Goal: Task Accomplishment & Management: Use online tool/utility

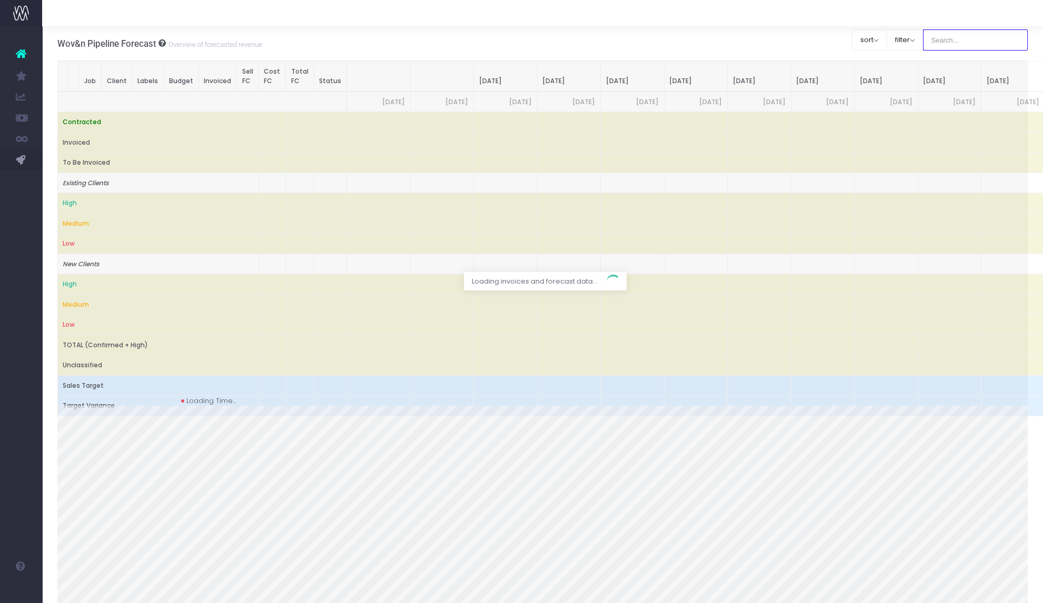
click at [966, 42] on input "text" at bounding box center [975, 39] width 105 height 21
type input "clarion"
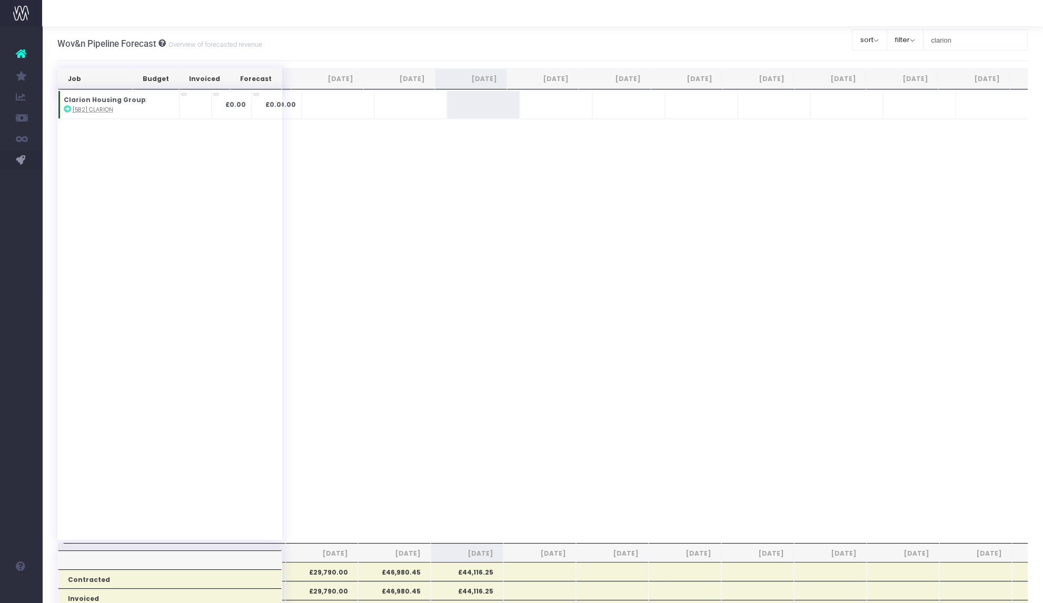
click at [0, 0] on span "+" at bounding box center [0, 0] width 0 height 0
type input "10000"
click at [0, 0] on span "+" at bounding box center [0, 0] width 0 height 0
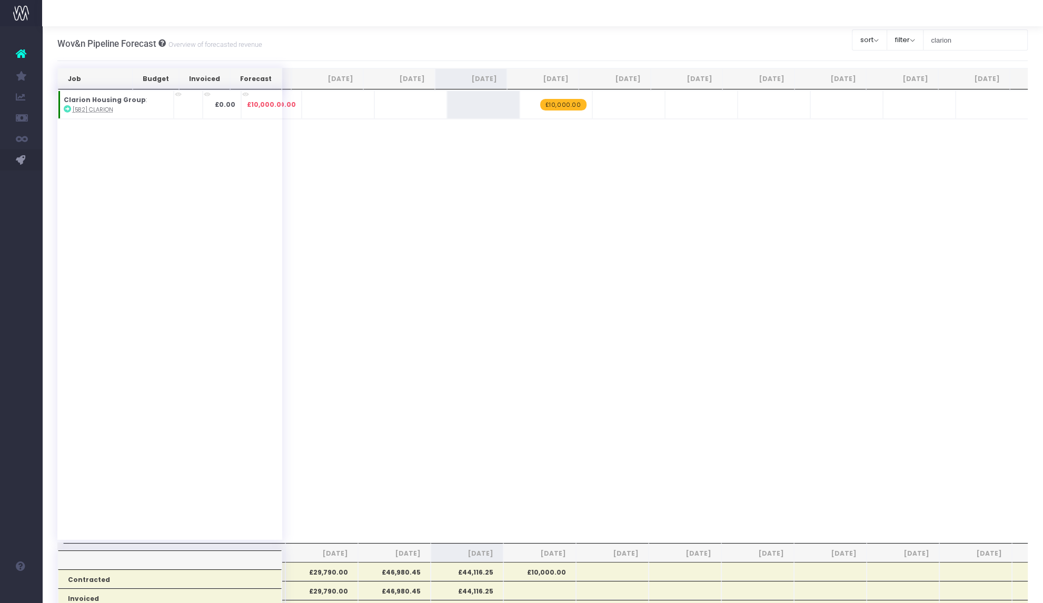
click at [0, 0] on span "+" at bounding box center [0, 0] width 0 height 0
type input "20000"
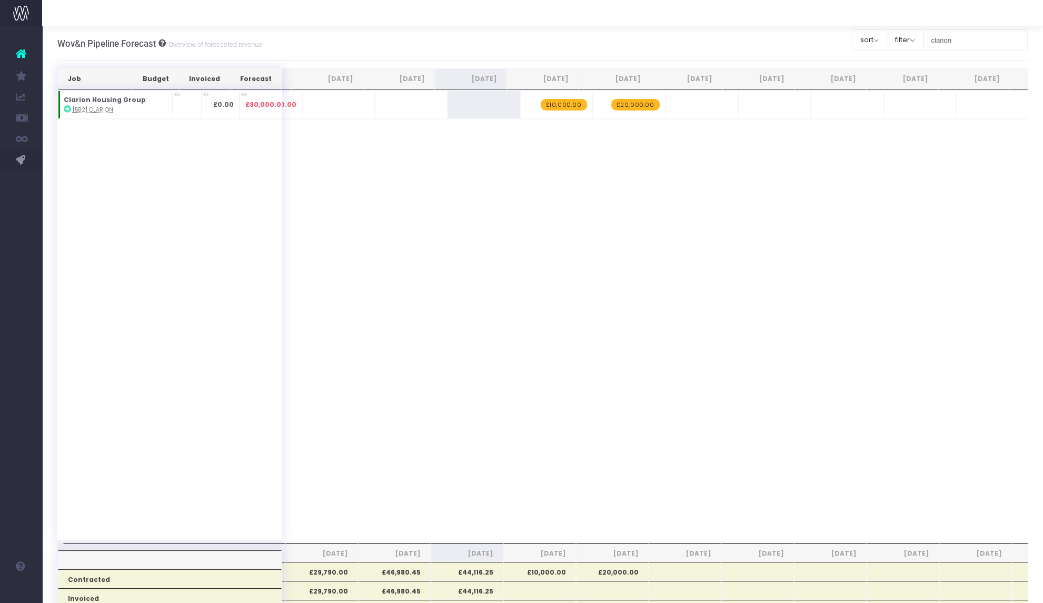
click at [0, 0] on span "+" at bounding box center [0, 0] width 0 height 0
type input "20000"
click at [0, 0] on span "+" at bounding box center [0, 0] width 0 height 0
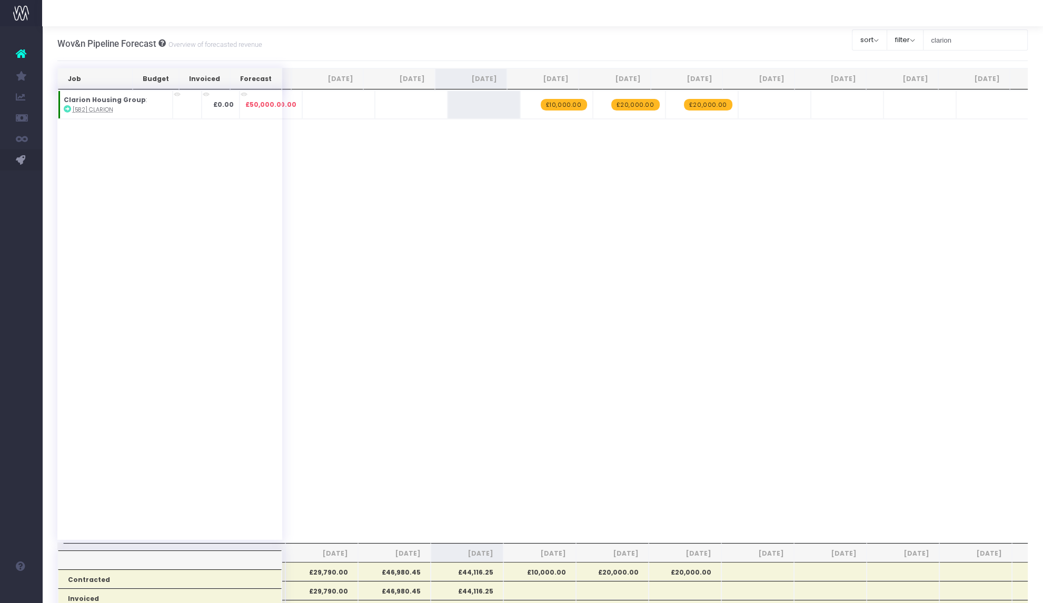
click at [0, 0] on span "+" at bounding box center [0, 0] width 0 height 0
type input "2"
type input "20000"
click at [0, 0] on span "+" at bounding box center [0, 0] width 0 height 0
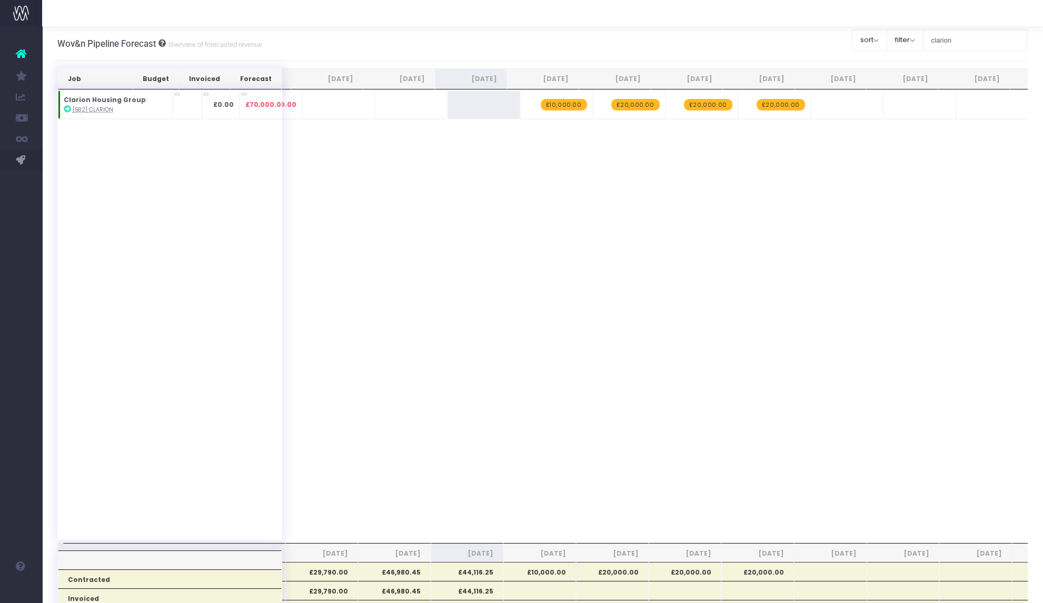
click at [0, 0] on span "+" at bounding box center [0, 0] width 0 height 0
type input "20000"
click at [816, 104] on input "20000" at bounding box center [846, 105] width 61 height 21
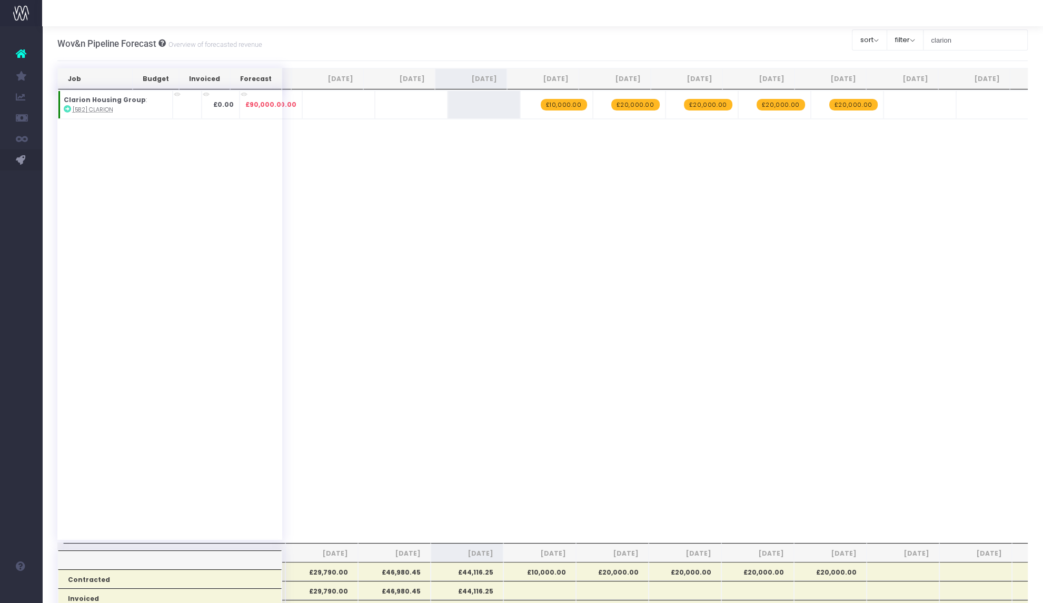
click at [0, 0] on span "+" at bounding box center [0, 0] width 0 height 0
type input "20000"
click at [0, 0] on span "+" at bounding box center [0, 0] width 0 height 0
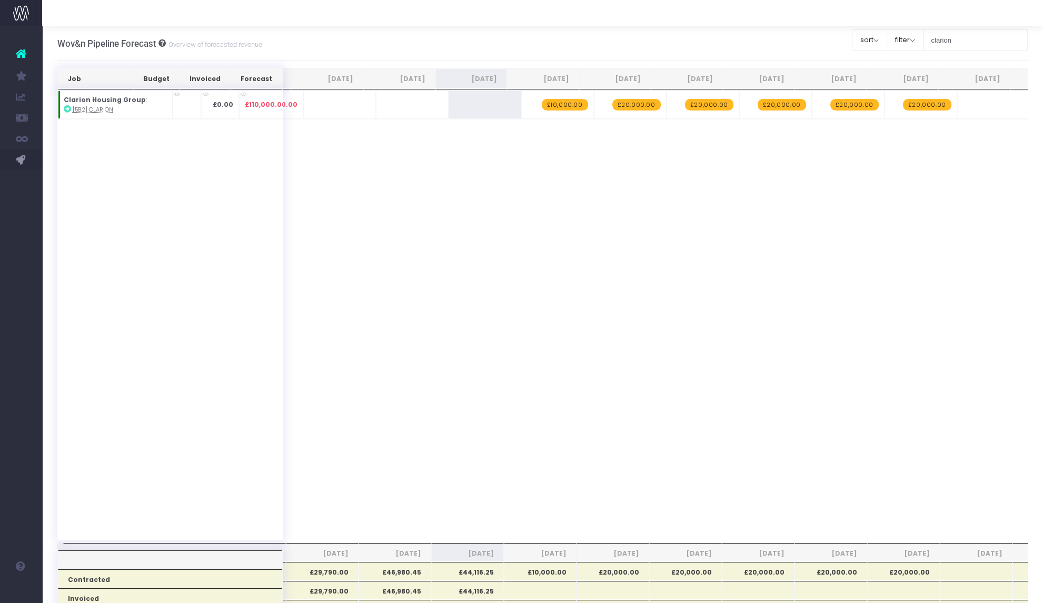
click at [0, 0] on span "+" at bounding box center [0, 0] width 0 height 0
type input "20000"
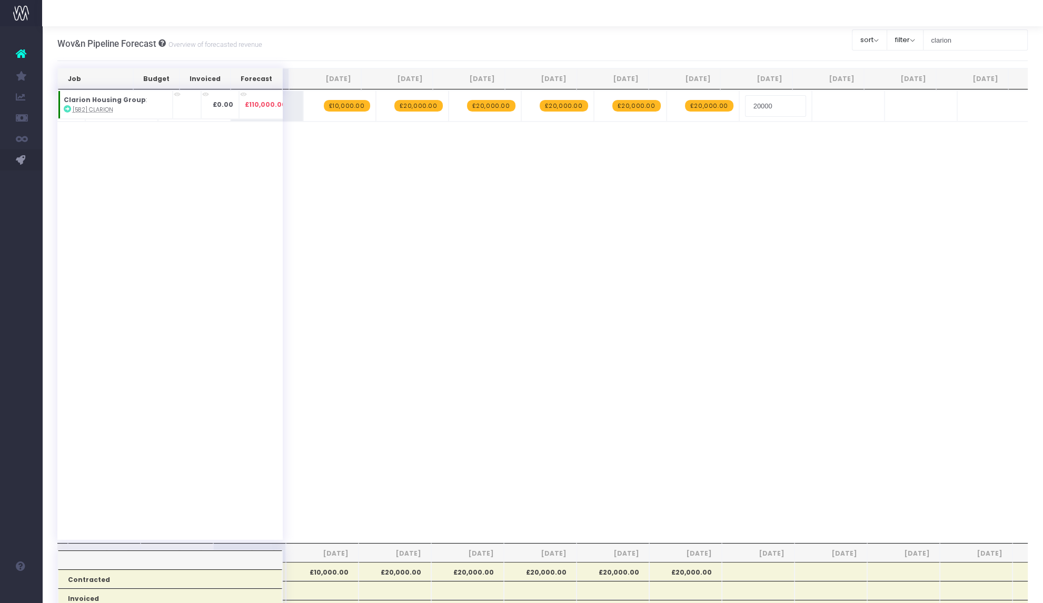
scroll to position [0, 235]
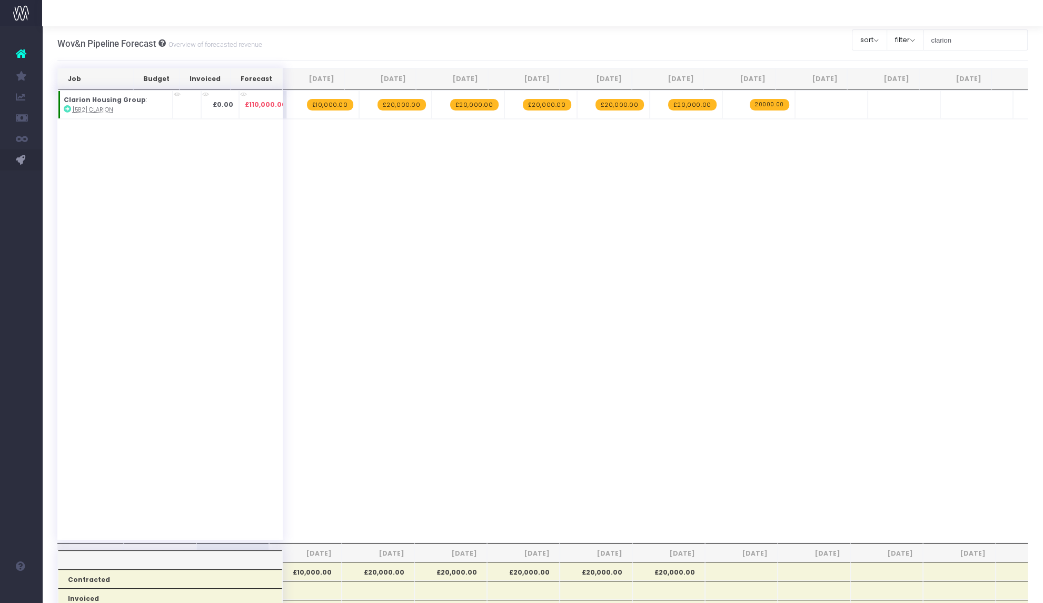
click at [0, 0] on span "+" at bounding box center [0, 0] width 0 height 0
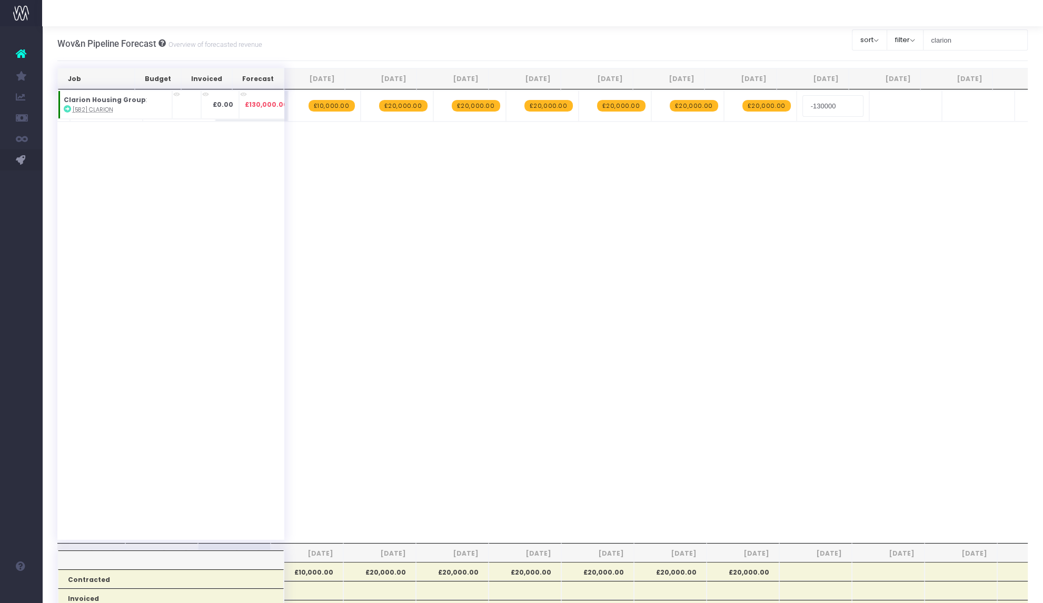
type input "20000"
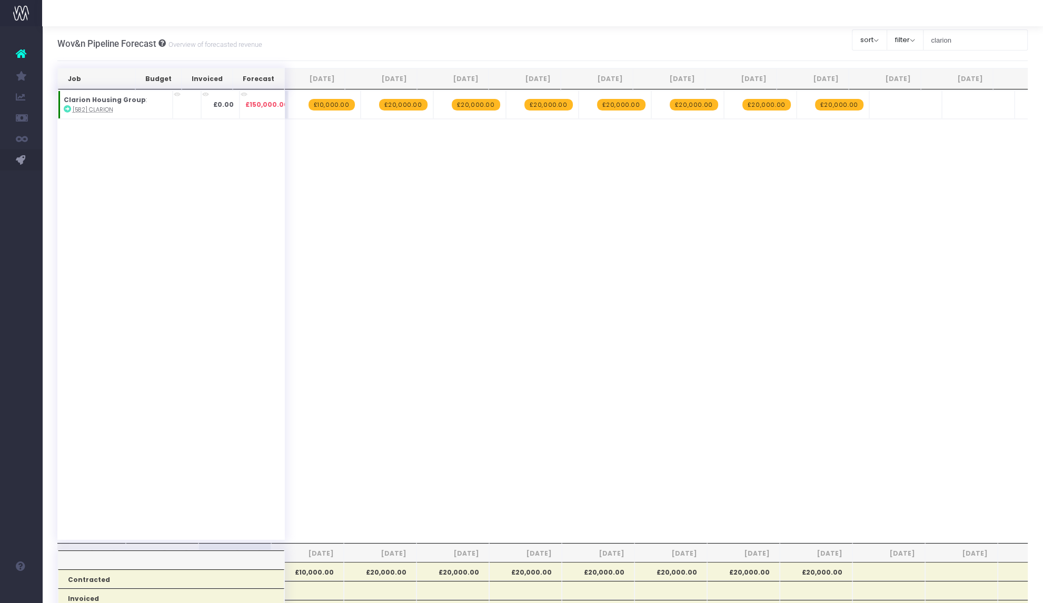
click at [0, 0] on span "+" at bounding box center [0, 0] width 0 height 0
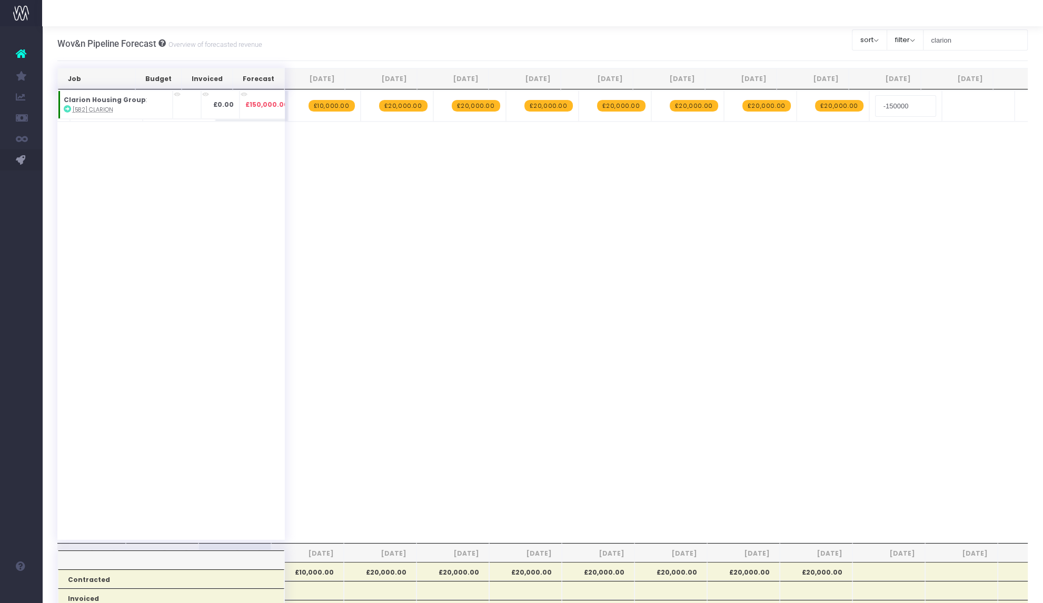
type input "20000"
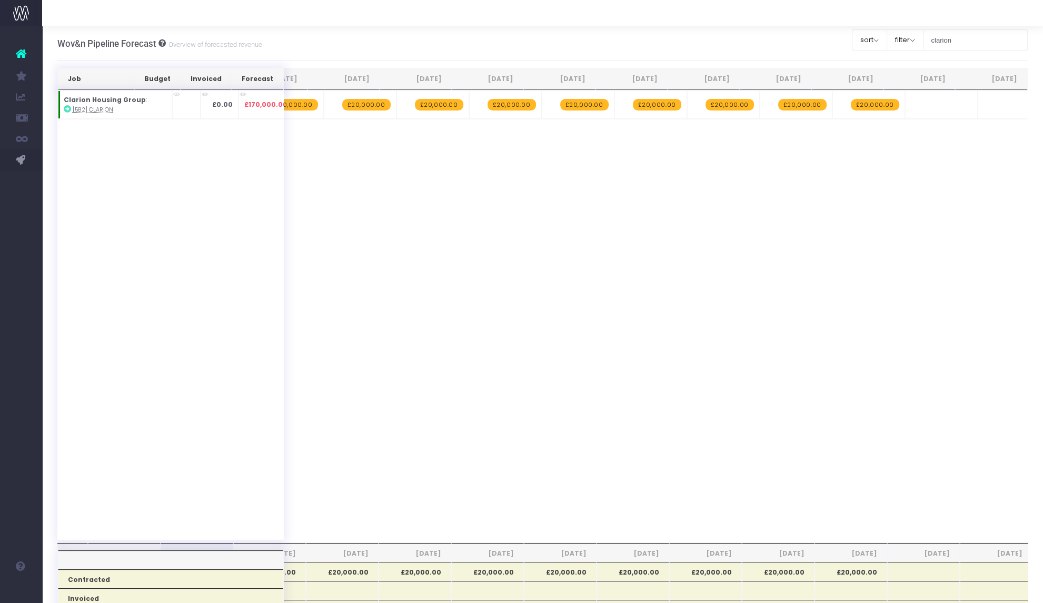
scroll to position [0, 271]
click at [0, 0] on span "+" at bounding box center [0, 0] width 0 height 0
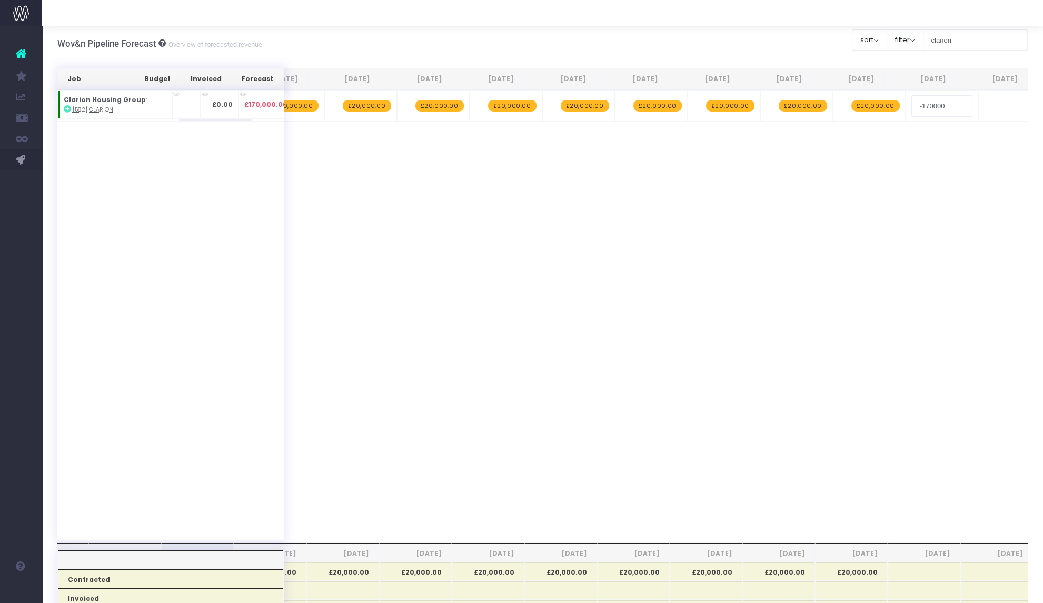
type input "20000"
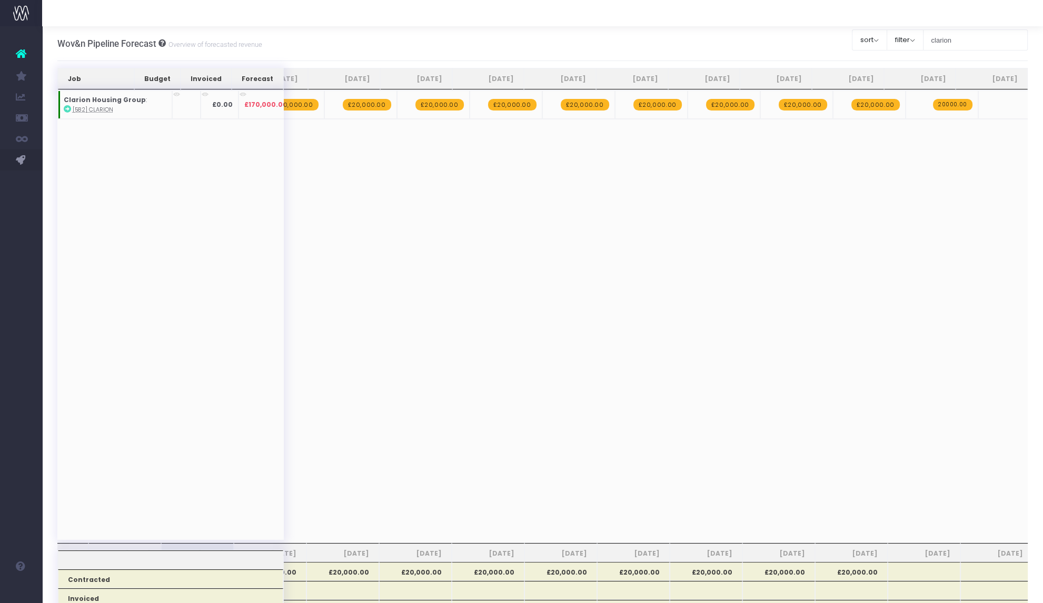
click at [0, 0] on span "+" at bounding box center [0, 0] width 0 height 0
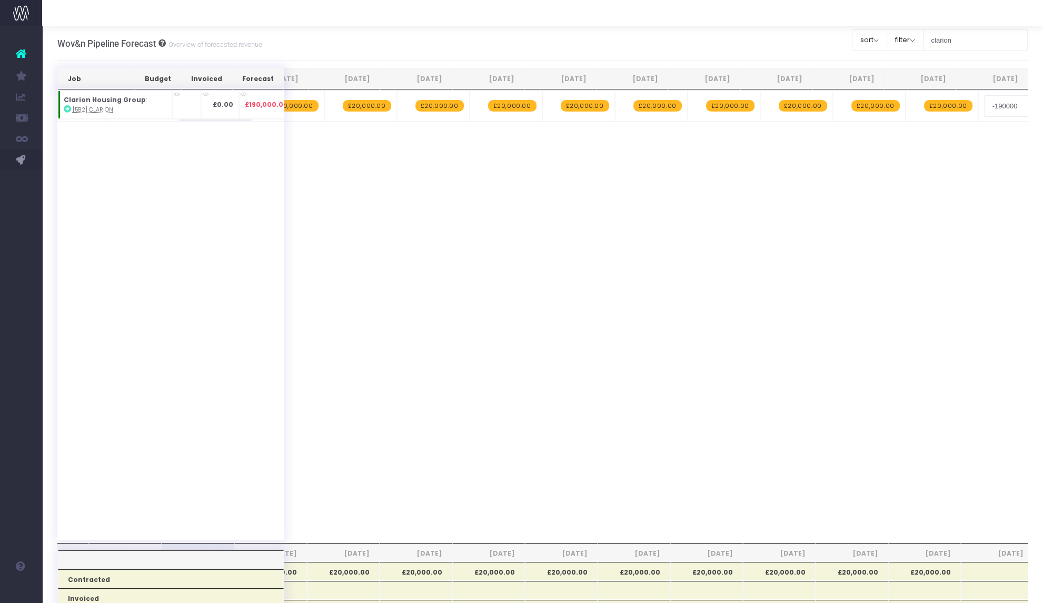
type input "20000"
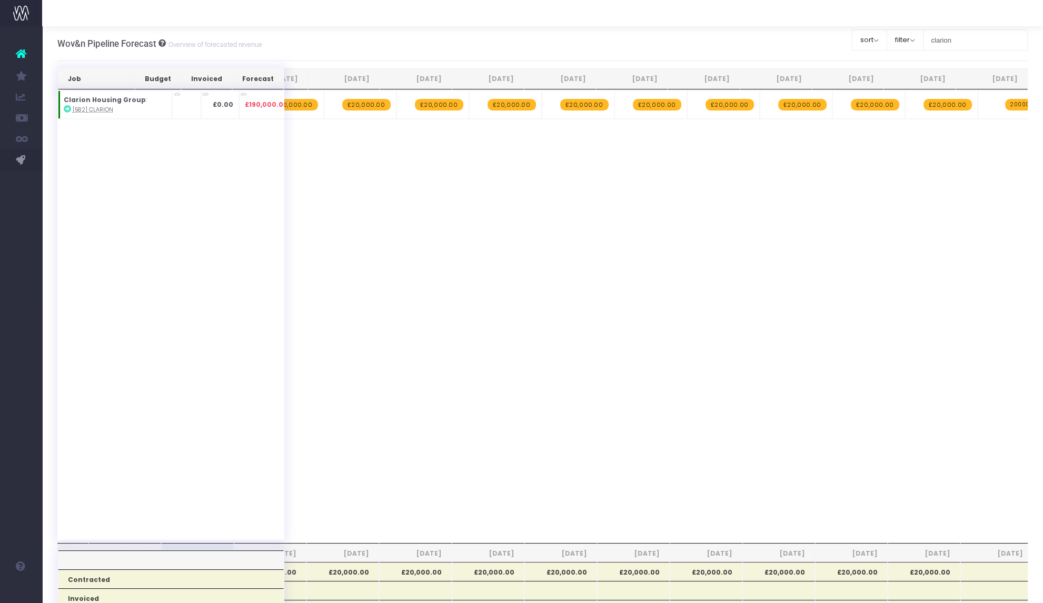
click at [178, 104] on td at bounding box center [186, 105] width 28 height 28
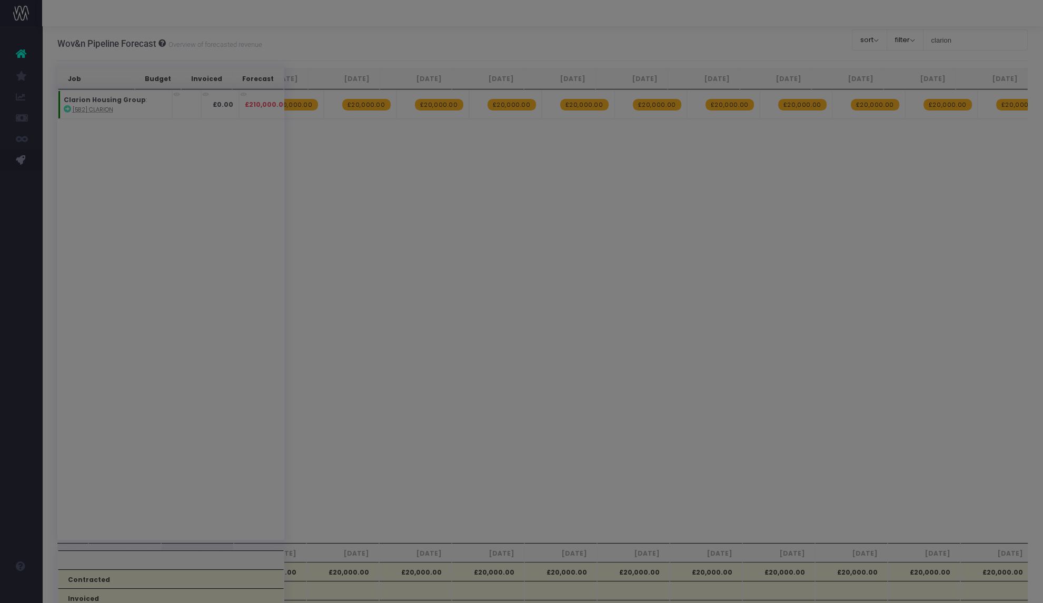
click at [178, 104] on div at bounding box center [521, 301] width 1043 height 603
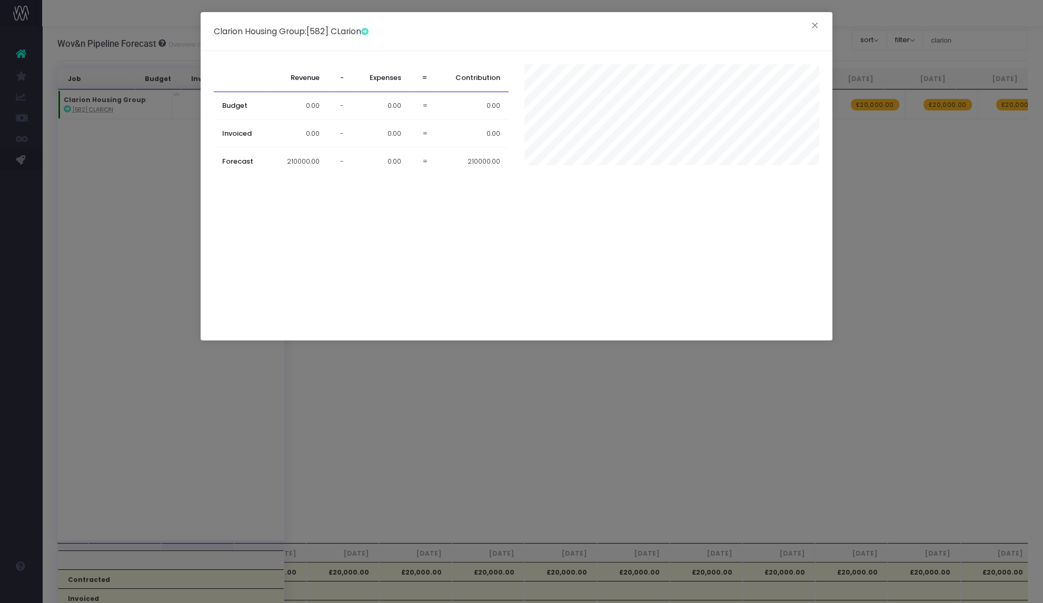
click at [312, 104] on span "0.00" at bounding box center [313, 106] width 14 height 11
type input "250000"
click at [343, 262] on div "Revenue - Expenses = Contribution Budget 250000 - 0.00 = 0.00 Invoiced 0.00 - 0…" at bounding box center [520, 195] width 613 height 263
click at [436, 465] on div "Clarion Housing Group : [582] CLarion × Revenue - Expenses = Contribution Budge…" at bounding box center [521, 301] width 1043 height 603
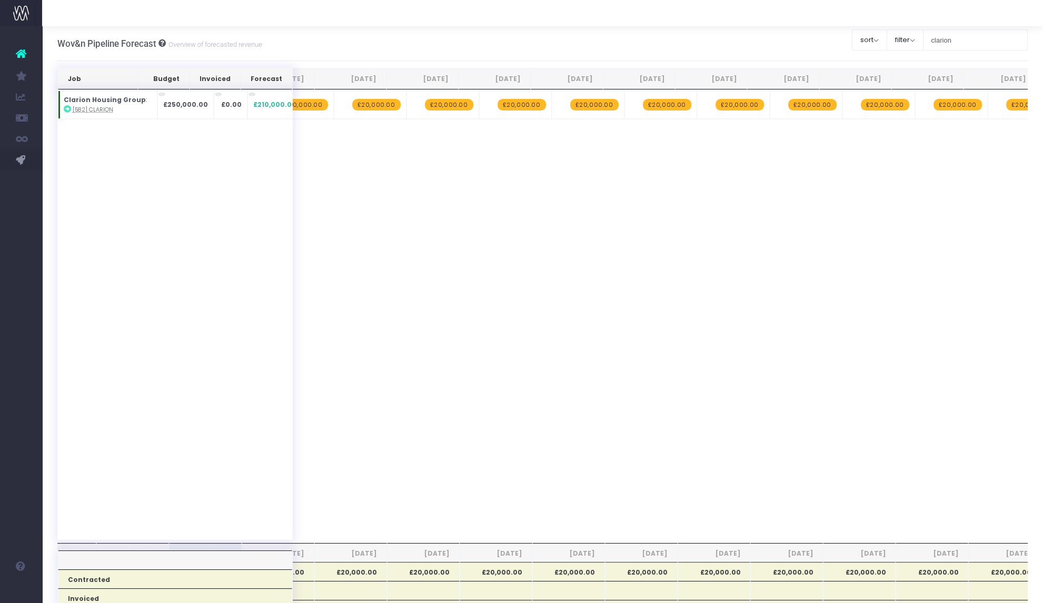
click at [1013, 104] on span "£20,000.00" at bounding box center [1030, 105] width 48 height 12
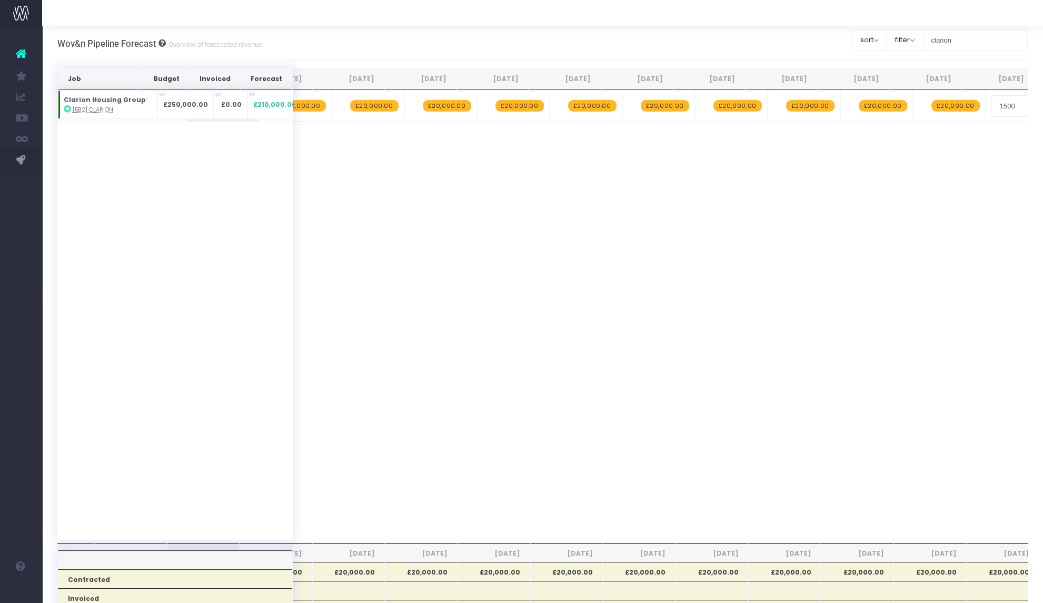
type input "15000"
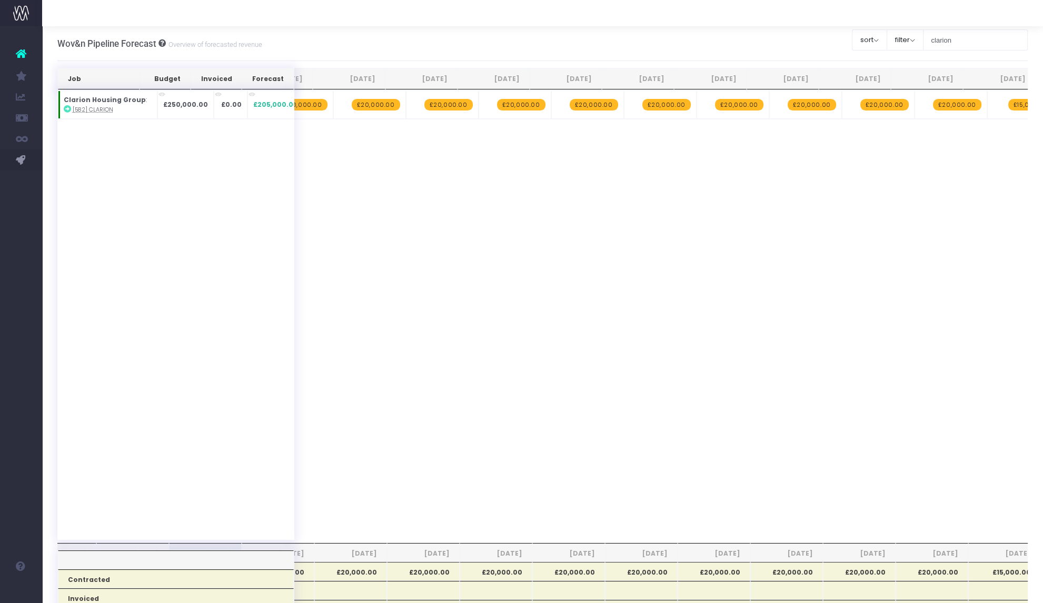
click at [933, 103] on span "£20,000.00" at bounding box center [957, 105] width 48 height 12
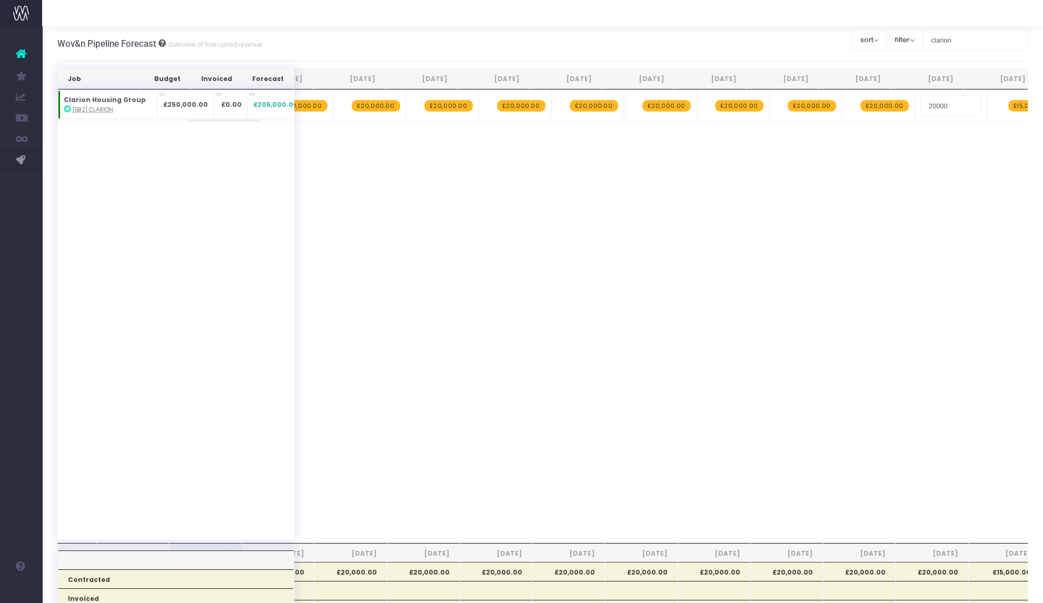
type input "15000"
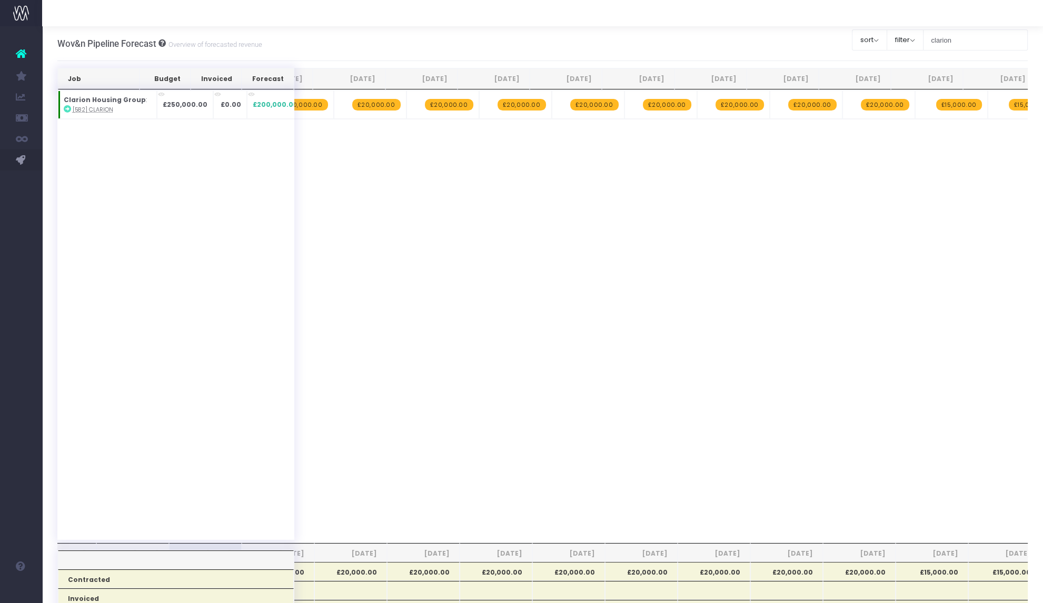
click at [863, 106] on span "£20,000.00" at bounding box center [885, 105] width 48 height 12
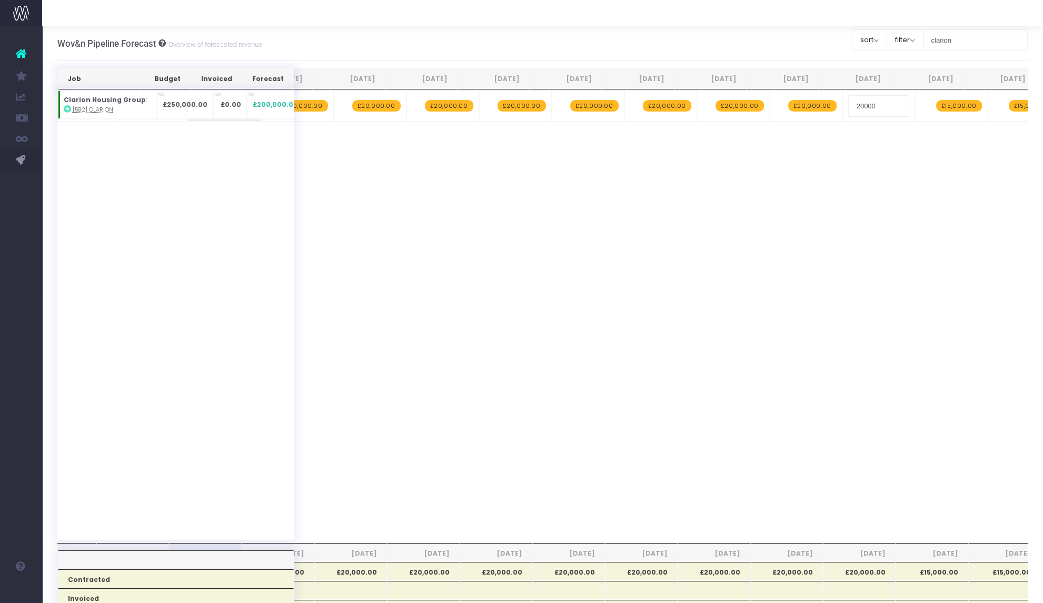
type input "15000"
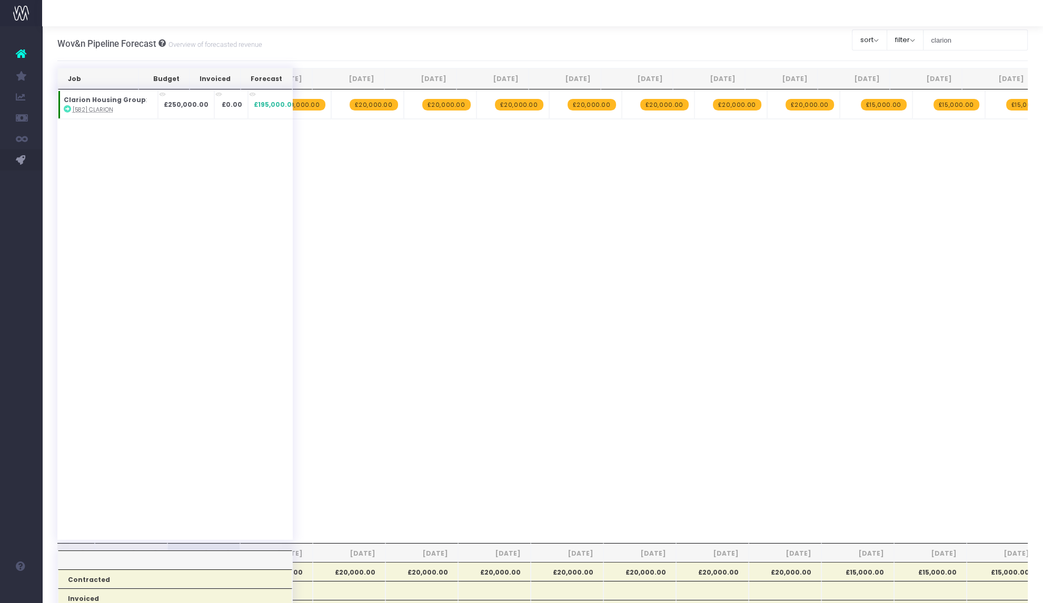
click at [792, 103] on span "£20,000.00" at bounding box center [809, 105] width 48 height 12
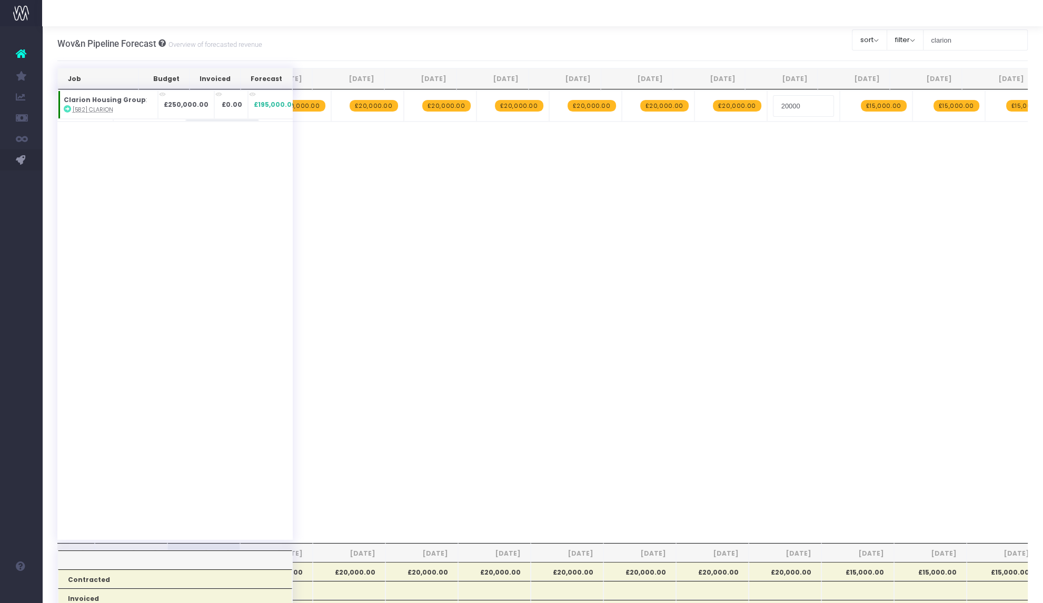
type input "15000"
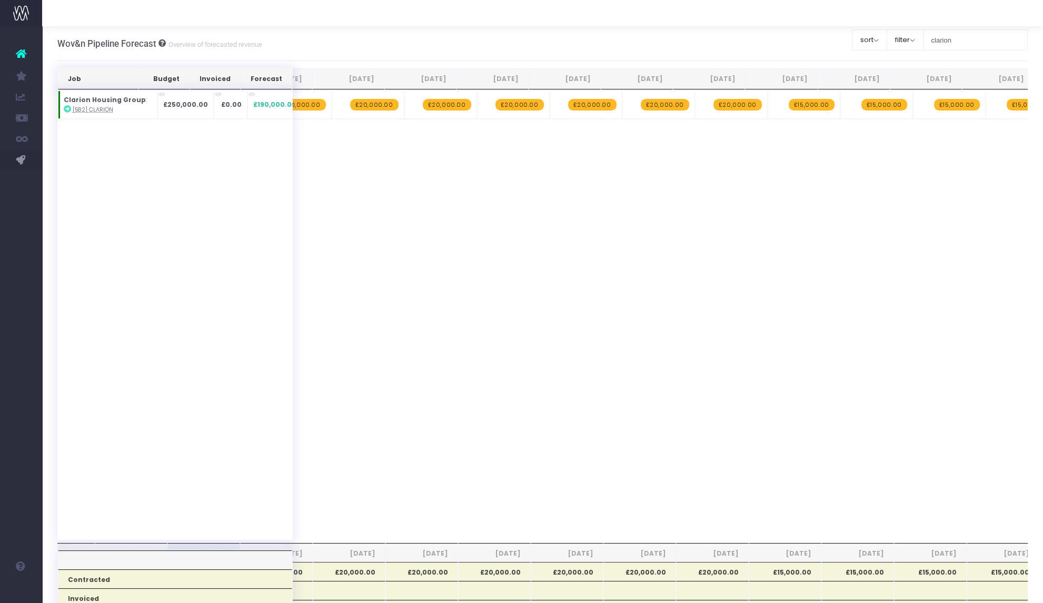
click at [713, 106] on span "£20,000.00" at bounding box center [737, 105] width 48 height 12
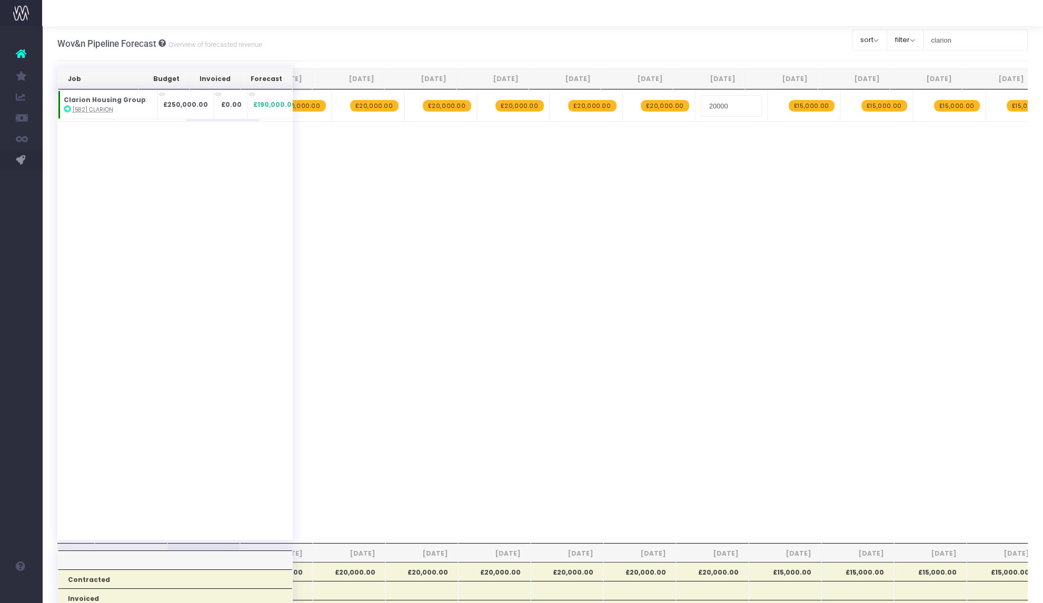
type input "15000"
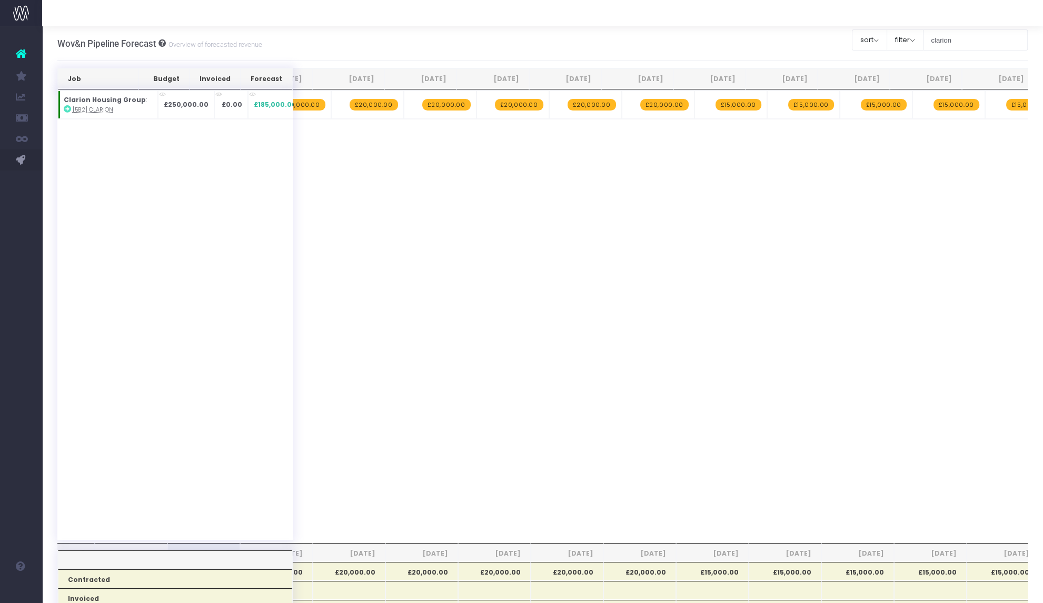
click at [656, 104] on span "£20,000.00" at bounding box center [664, 105] width 48 height 12
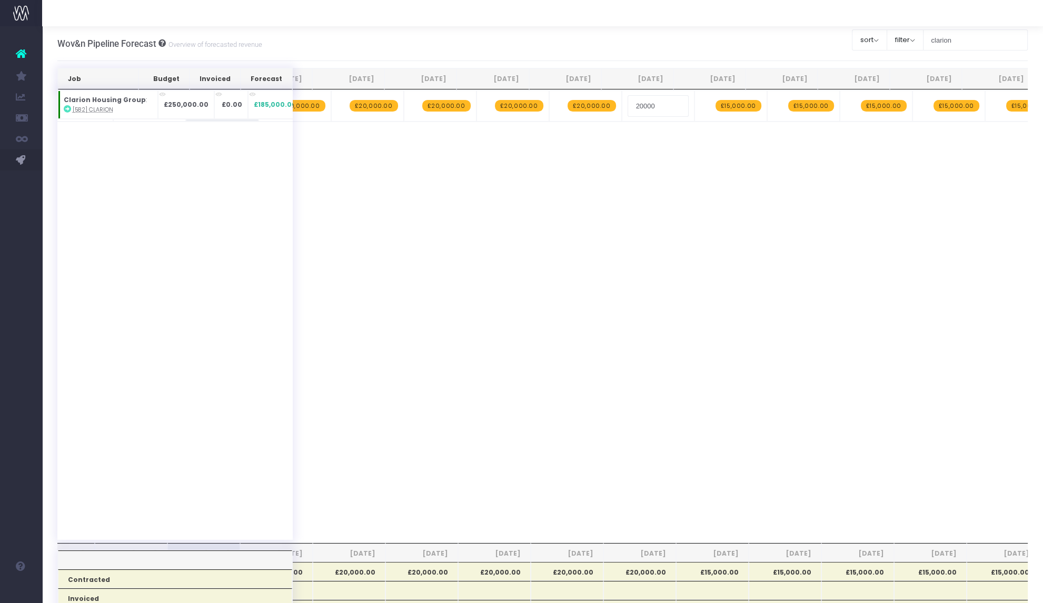
type input "15000"
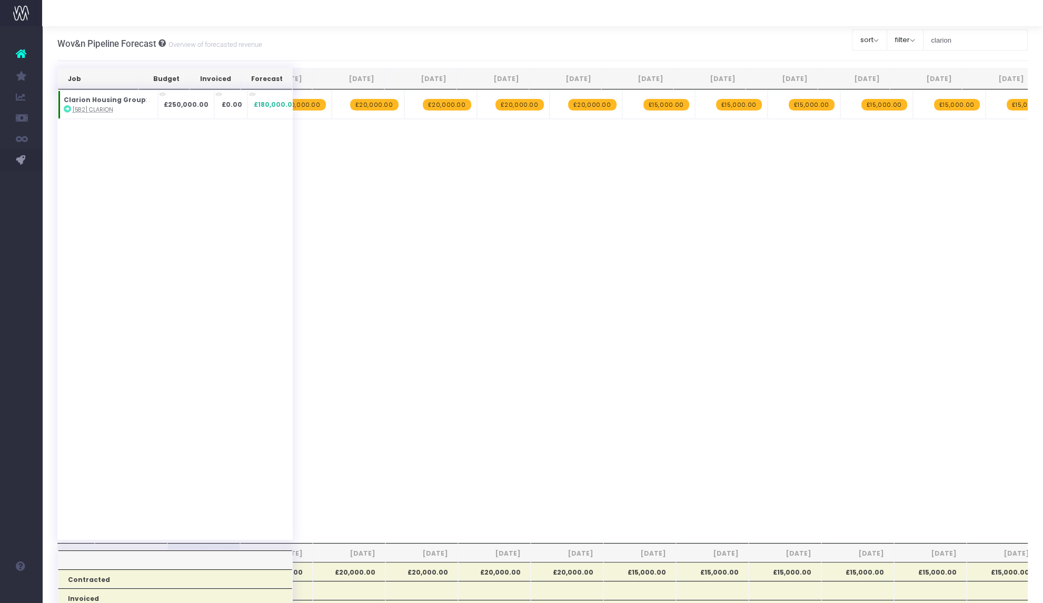
click at [575, 103] on span "£20,000.00" at bounding box center [592, 105] width 48 height 12
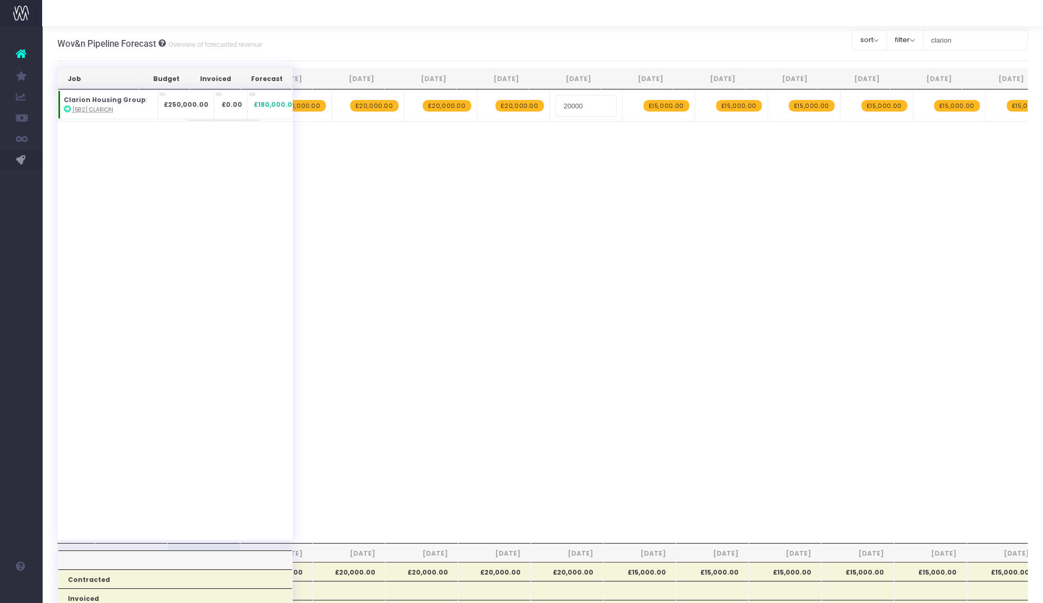
click at [563, 283] on div "Job Budget Invoiced Forecast [DATE] Aug [DATE] Oct [DATE] Dec [DATE] Feb [DATE]…" at bounding box center [542, 316] width 971 height 453
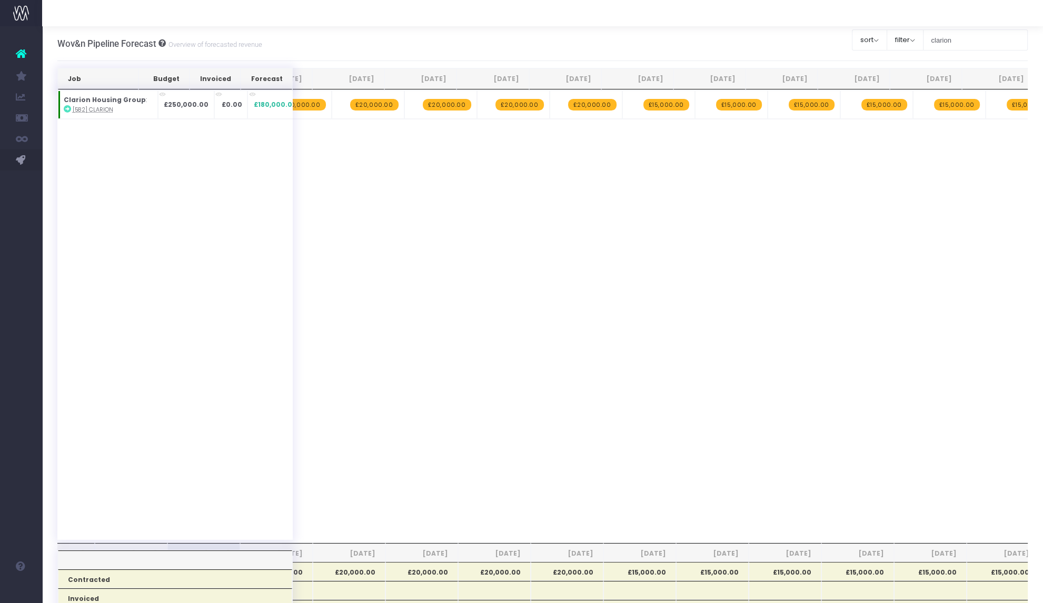
scroll to position [0, 0]
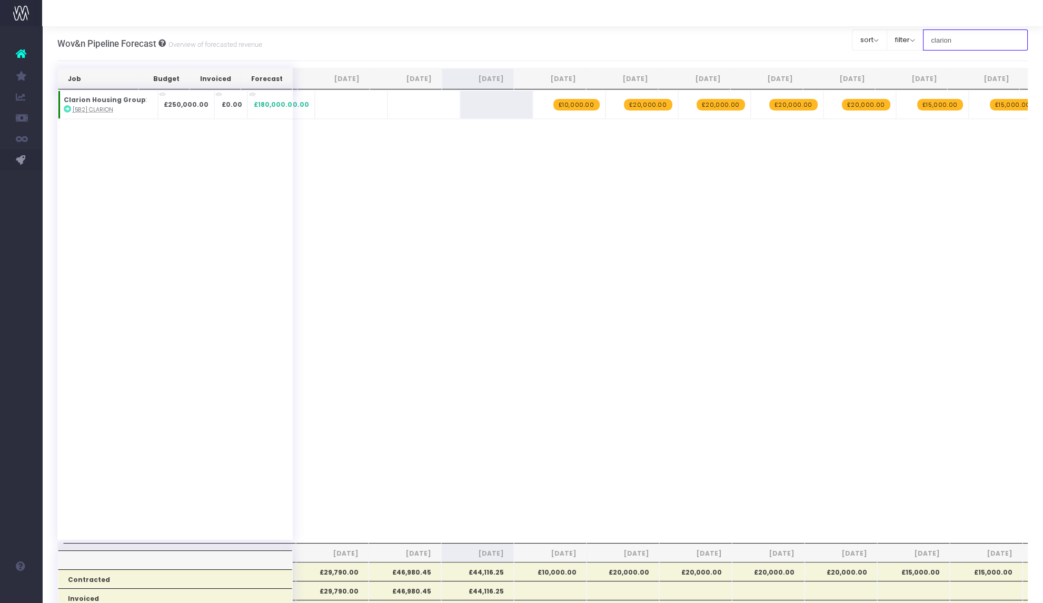
click at [948, 35] on input "clarion" at bounding box center [975, 39] width 105 height 21
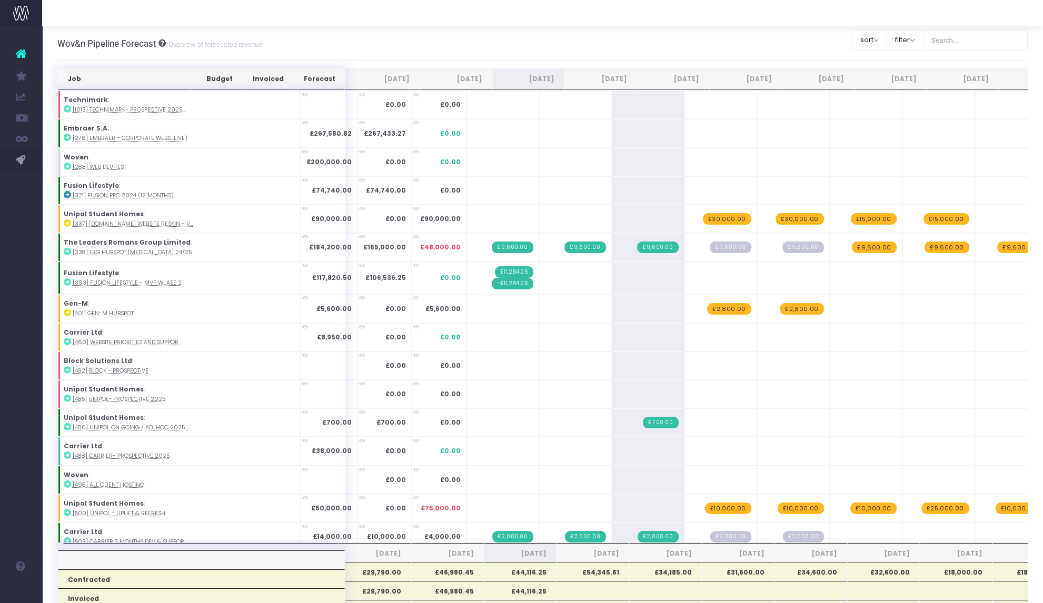
click at [695, 56] on div "Wov&n Pipeline Forecast Overview of forecasted revenue Clear Filters sort Sort …" at bounding box center [542, 43] width 971 height 35
click at [924, 248] on span "£9,600.00" at bounding box center [946, 248] width 44 height 12
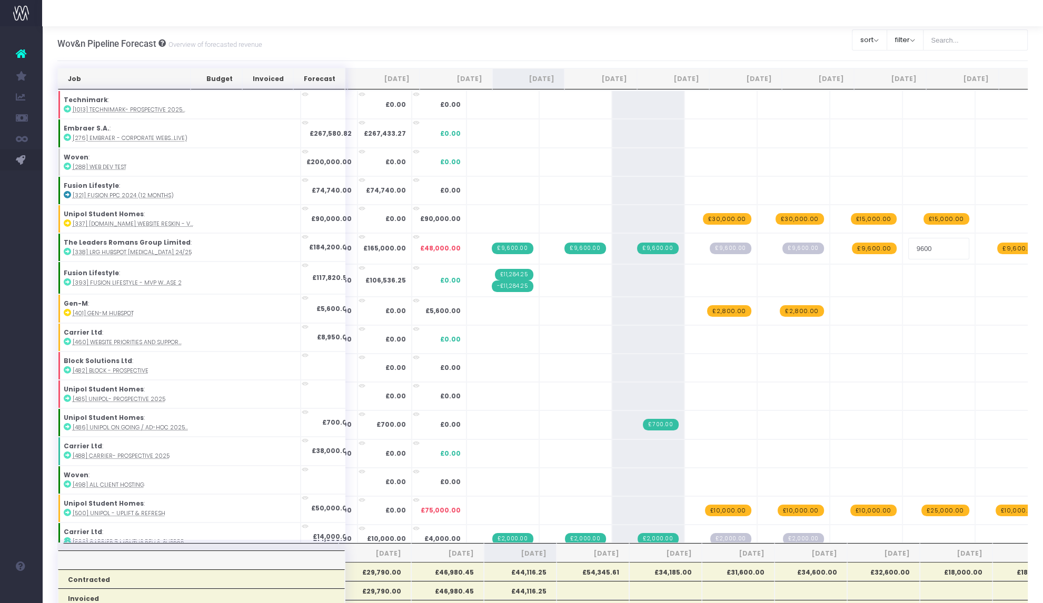
click at [695, 35] on div "Wov&n Pipeline Forecast Overview of forecasted revenue Clear Filters sort Sort …" at bounding box center [542, 43] width 971 height 35
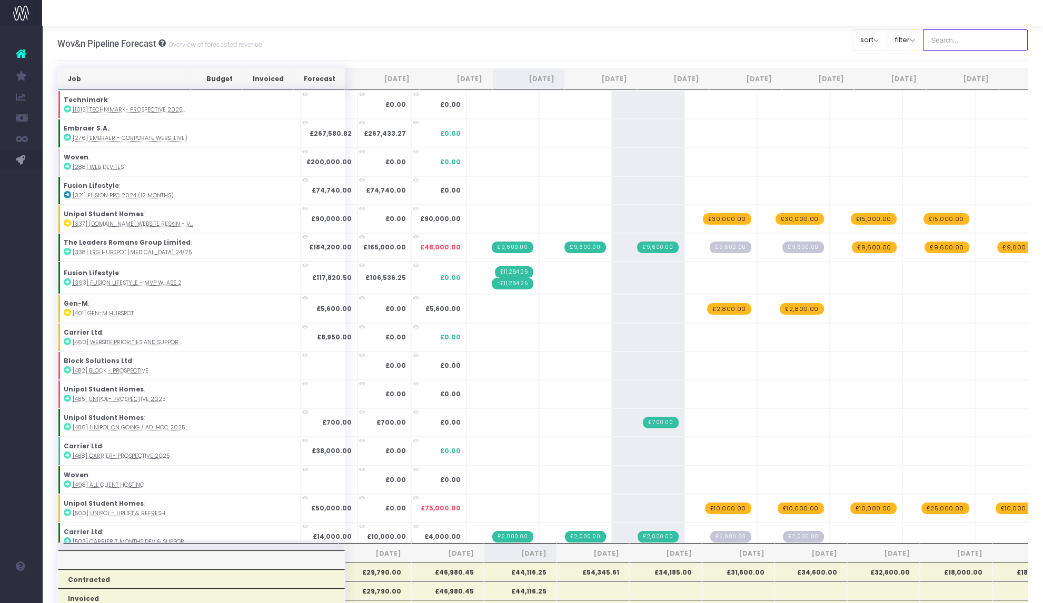
click at [979, 42] on input "text" at bounding box center [975, 39] width 105 height 21
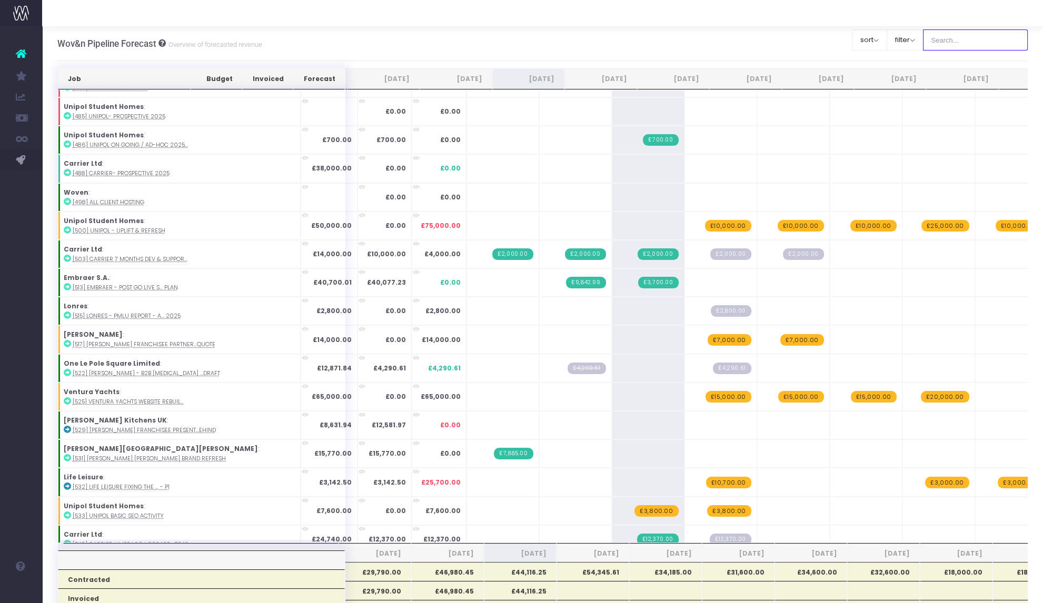
scroll to position [298, 0]
